Goal: Transaction & Acquisition: Book appointment/travel/reservation

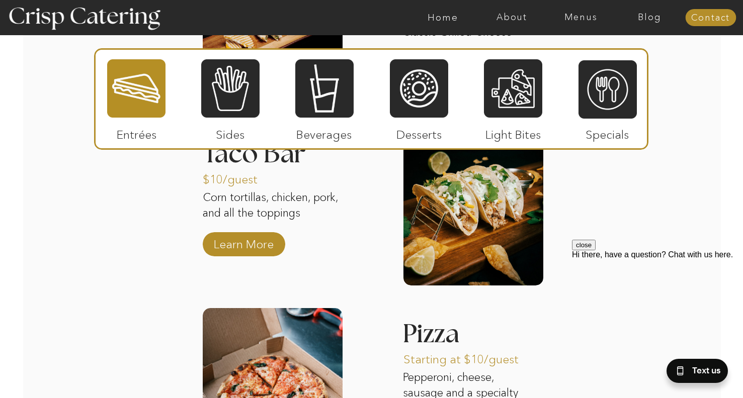
scroll to position [1201, 0]
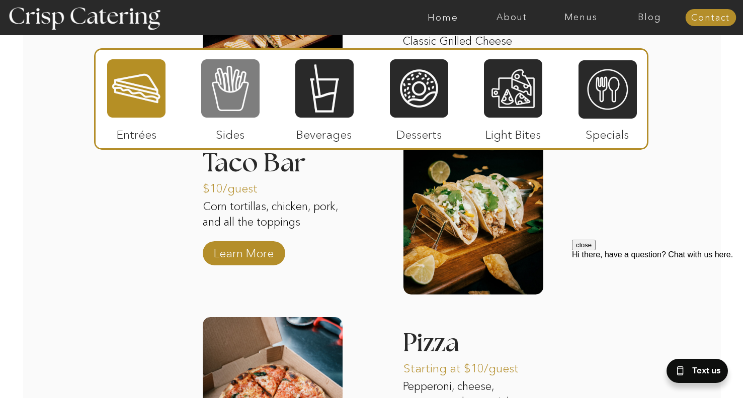
click at [227, 84] on div at bounding box center [230, 88] width 58 height 60
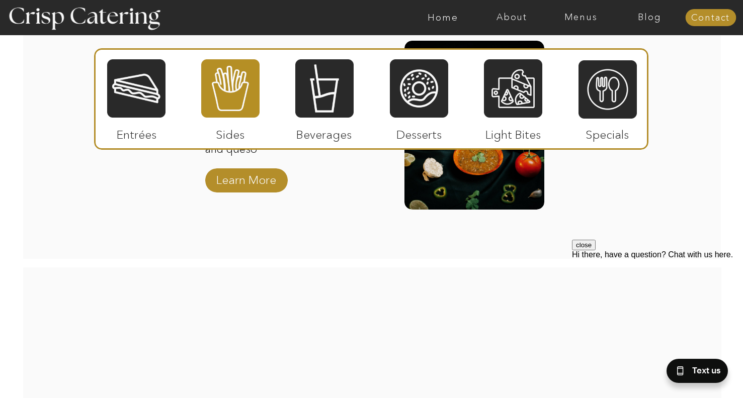
scroll to position [1498, 0]
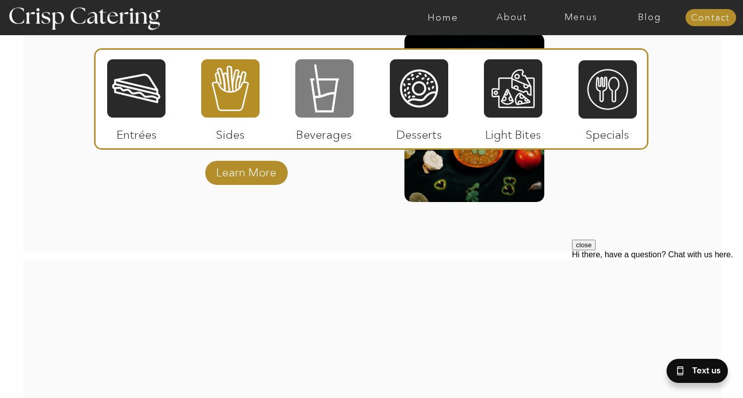
click at [326, 94] on div at bounding box center [324, 88] width 58 height 60
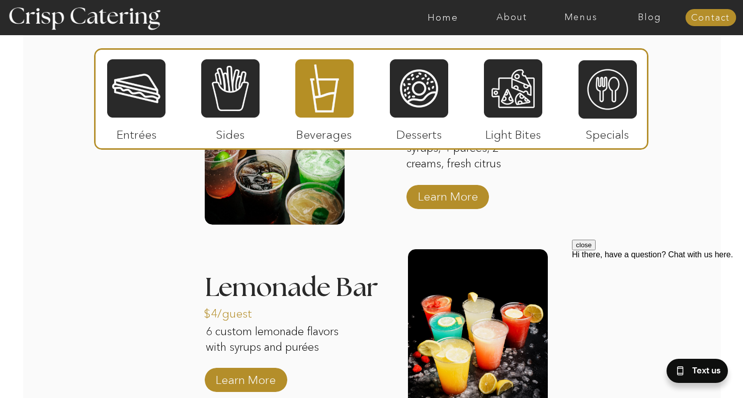
scroll to position [1064, 0]
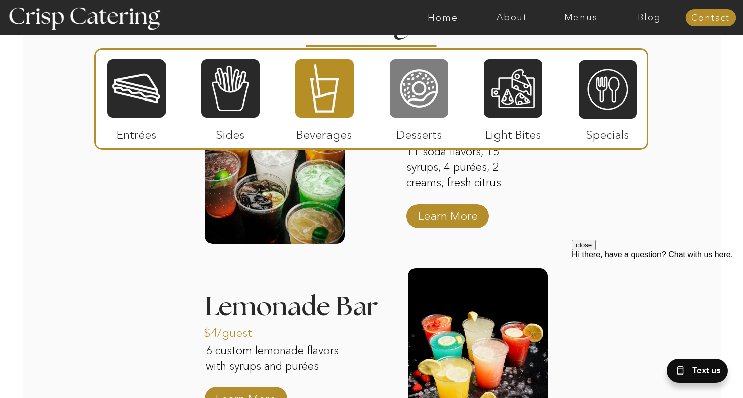
click at [412, 94] on div at bounding box center [419, 88] width 58 height 60
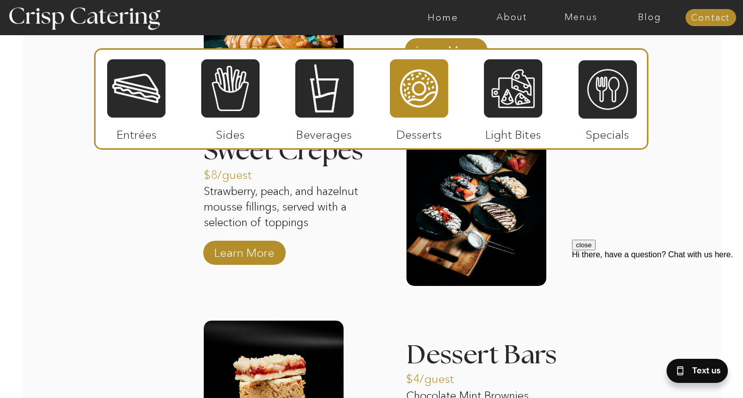
scroll to position [1196, 0]
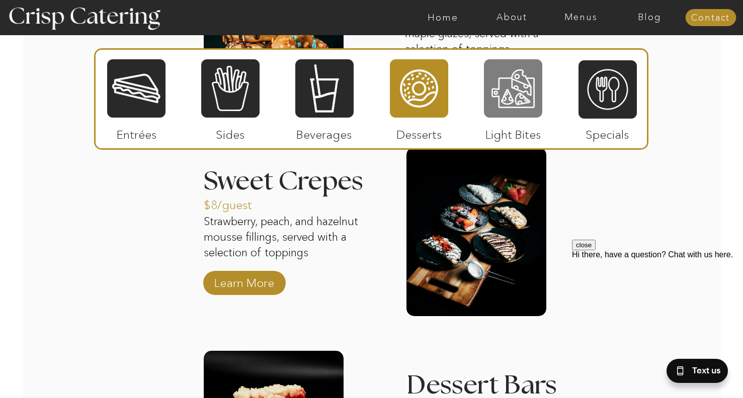
click at [519, 90] on div at bounding box center [513, 88] width 58 height 60
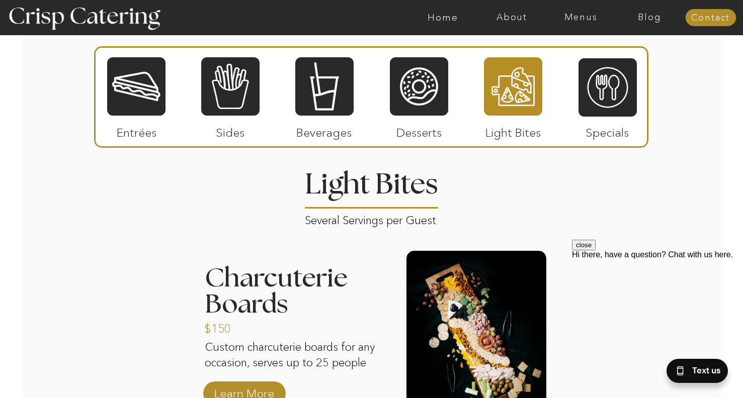
scroll to position [907, 0]
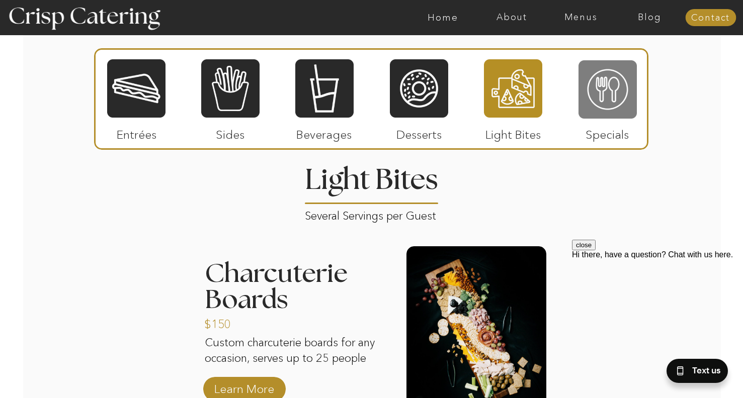
click at [608, 110] on div at bounding box center [607, 89] width 58 height 60
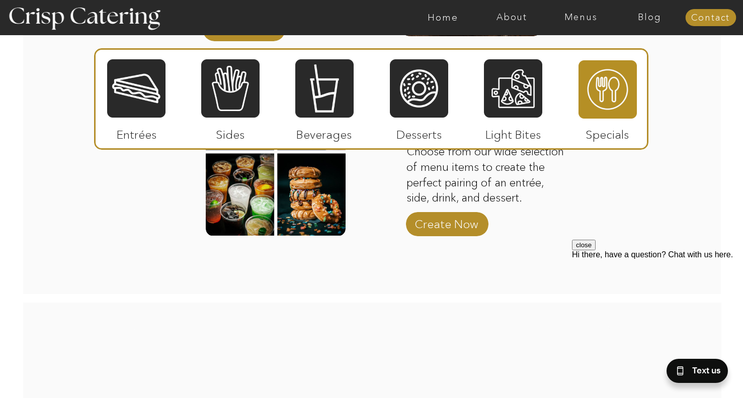
scroll to position [1291, 0]
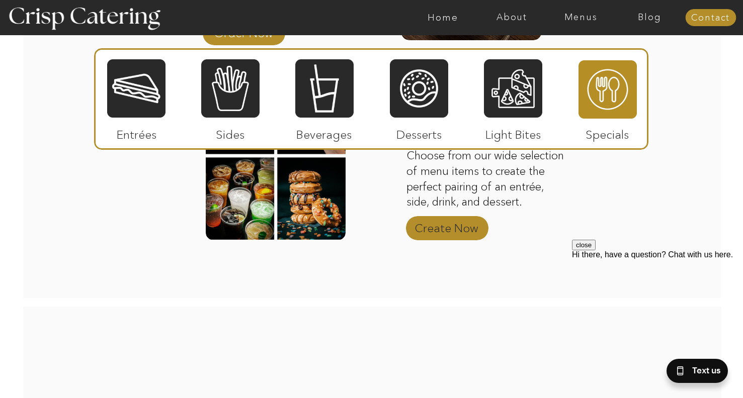
click at [439, 231] on p "Create Now" at bounding box center [446, 225] width 67 height 29
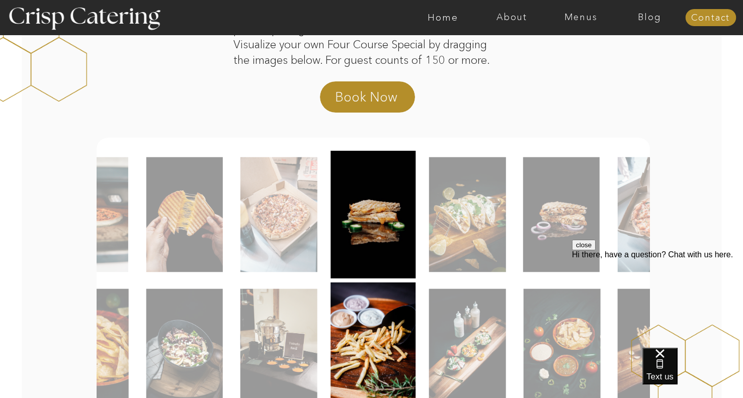
scroll to position [145, 0]
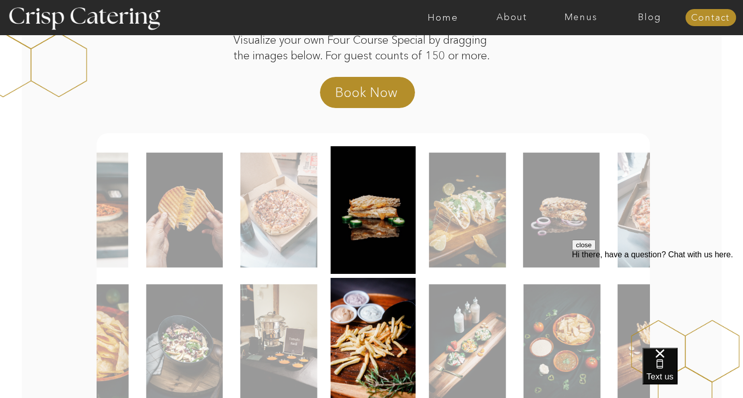
click at [437, 223] on img at bounding box center [467, 210] width 77 height 115
click at [621, 219] on img at bounding box center [655, 210] width 77 height 115
click at [468, 220] on img at bounding box center [467, 210] width 77 height 115
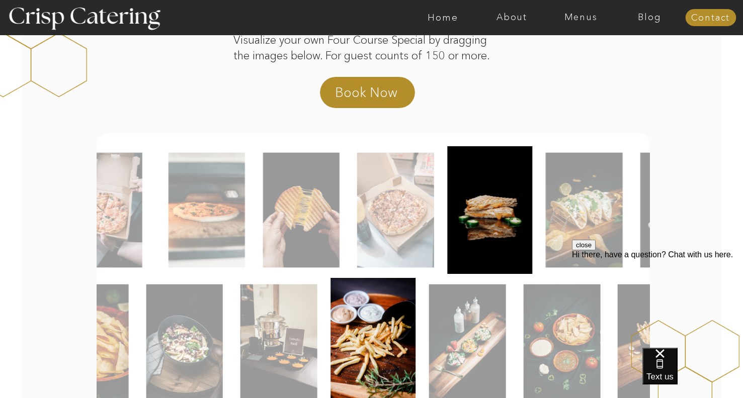
click at [411, 205] on div at bounding box center [373, 210] width 553 height 128
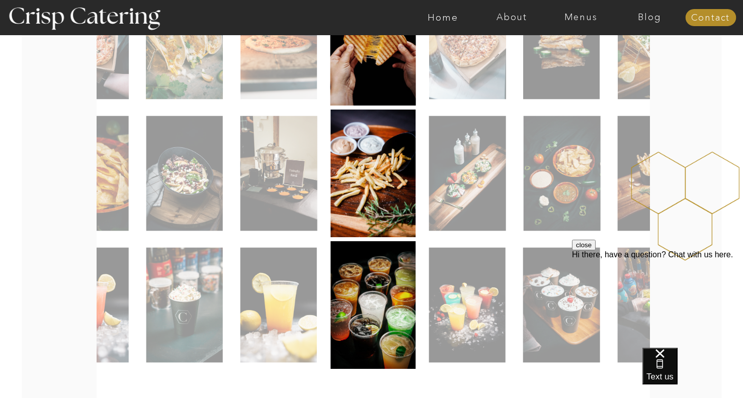
scroll to position [314, 0]
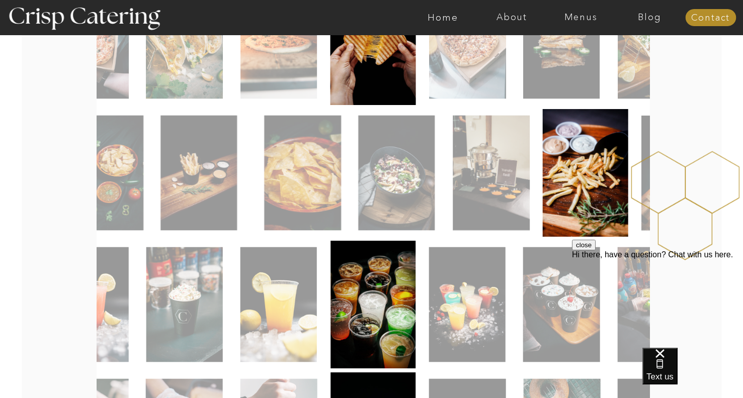
click at [491, 218] on img at bounding box center [490, 173] width 77 height 115
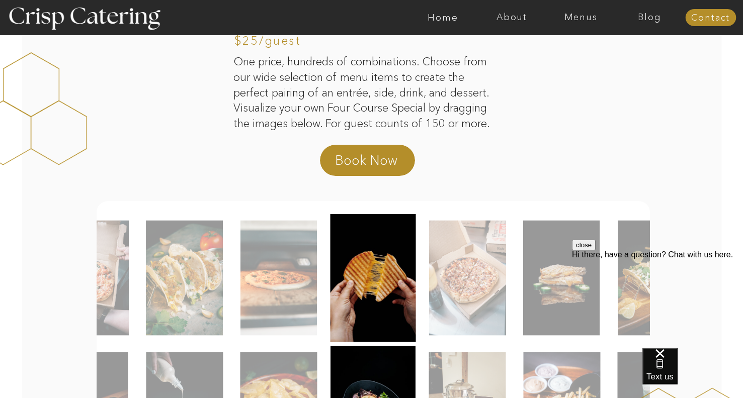
scroll to position [0, 0]
